Goal: Find specific page/section: Find specific page/section

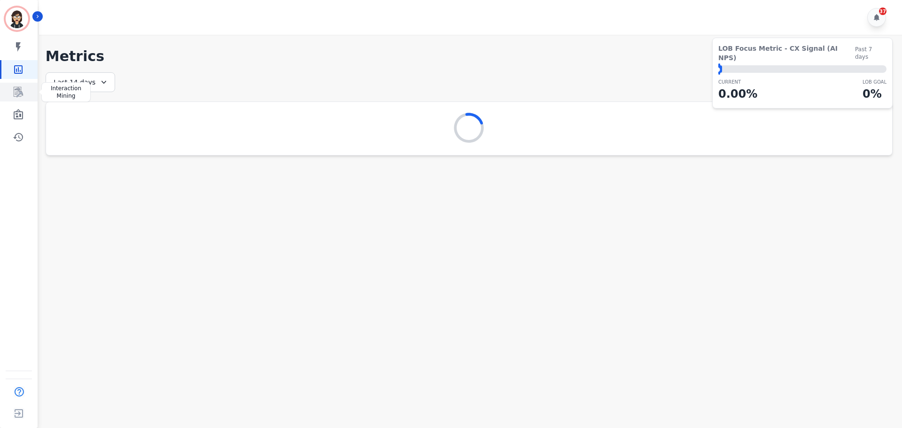
click at [18, 90] on icon "Sidebar" at bounding box center [18, 91] width 11 height 11
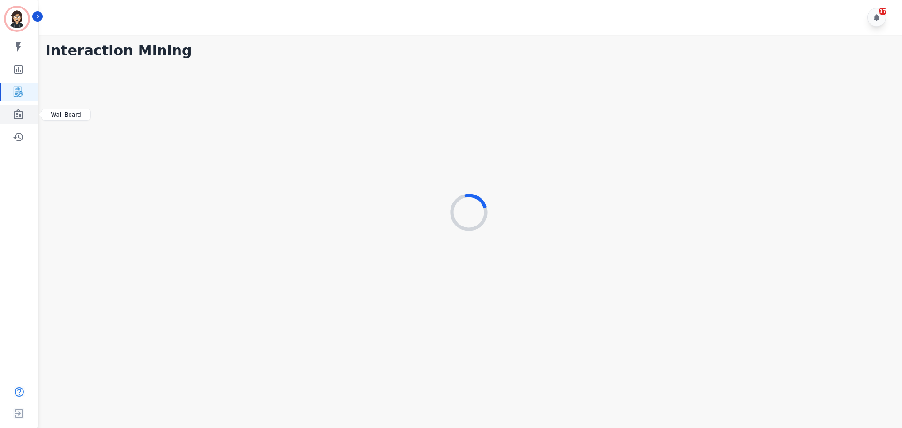
click at [23, 113] on icon "Sidebar" at bounding box center [18, 114] width 9 height 10
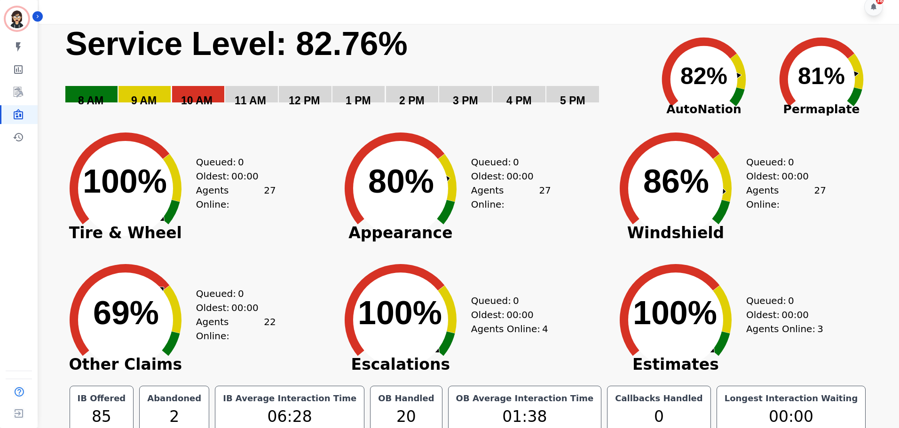
scroll to position [21, 0]
